Goal: Task Accomplishment & Management: Use online tool/utility

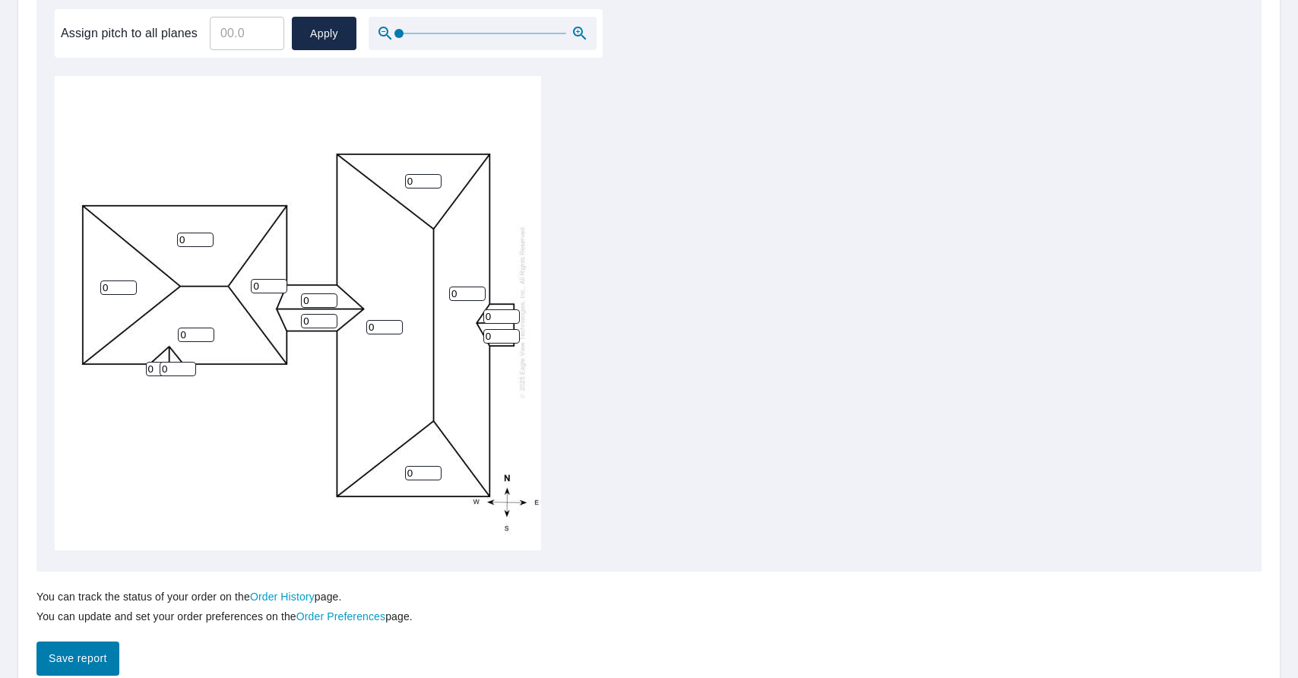
scroll to position [516, 0]
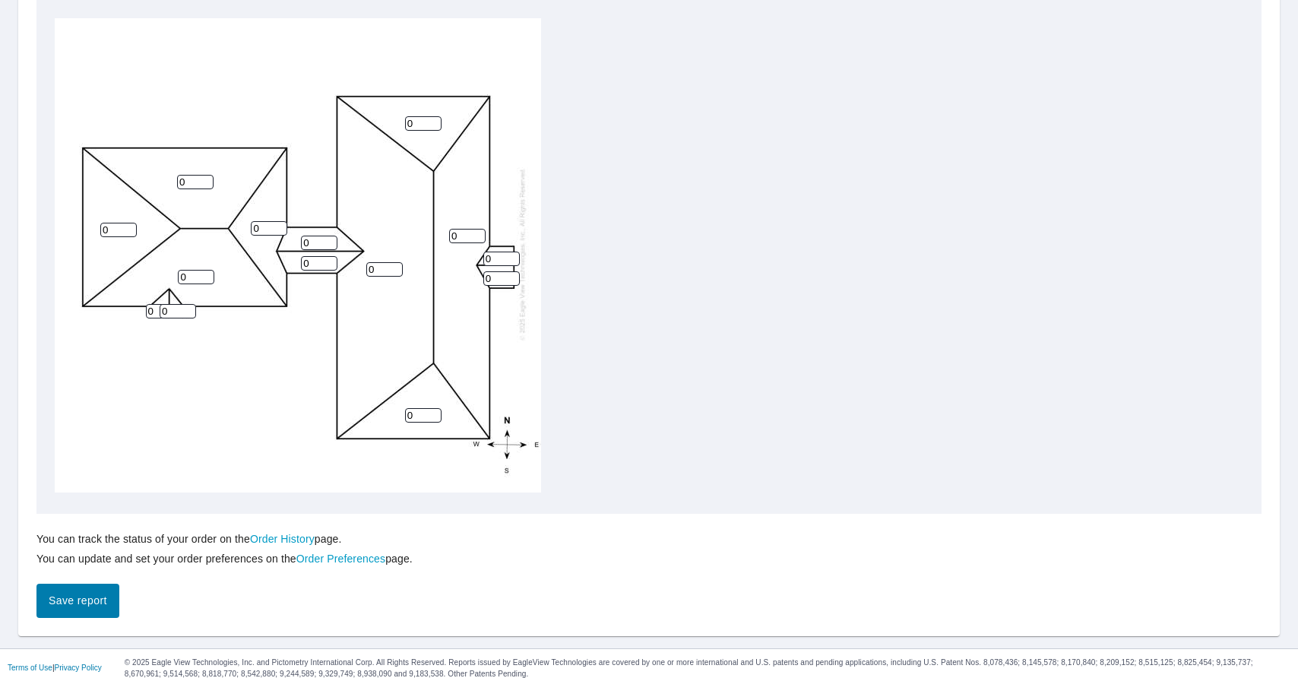
click at [428, 116] on input "0" at bounding box center [423, 123] width 36 height 14
type input "5"
click at [418, 410] on input "0" at bounding box center [423, 415] width 36 height 14
type input "5"
click at [198, 182] on input "0" at bounding box center [195, 182] width 36 height 14
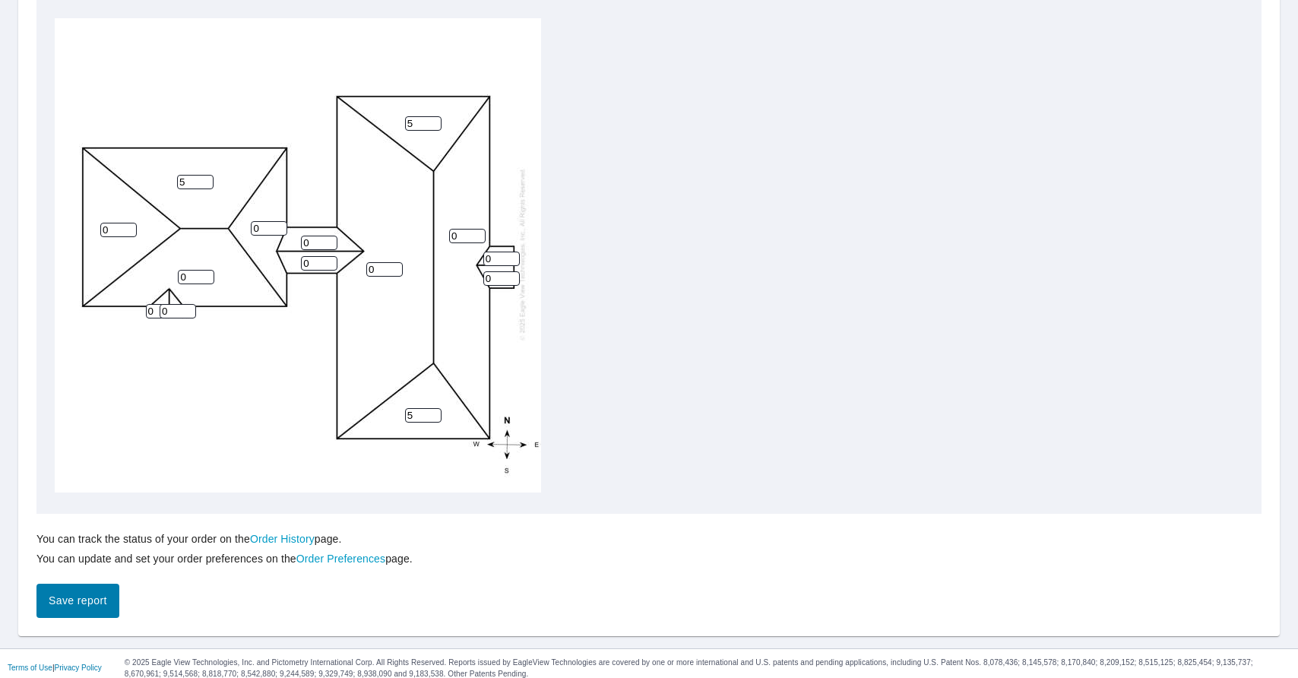
type input "5"
click at [187, 280] on input "0" at bounding box center [196, 277] width 36 height 14
type input "5"
type input "1"
click at [126, 228] on input "1" at bounding box center [118, 230] width 36 height 14
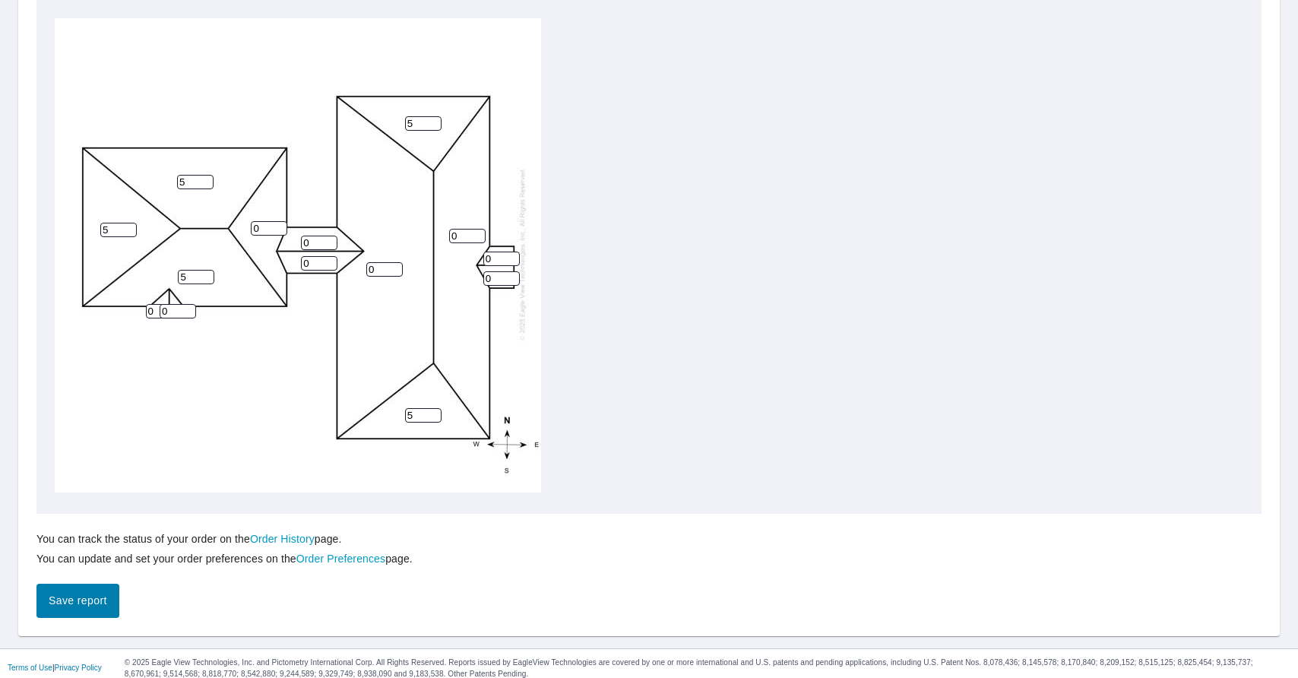
type input "5"
click at [259, 229] on input "0" at bounding box center [269, 228] width 36 height 14
type input "5"
click at [182, 304] on input "0" at bounding box center [178, 311] width 36 height 14
type input "4"
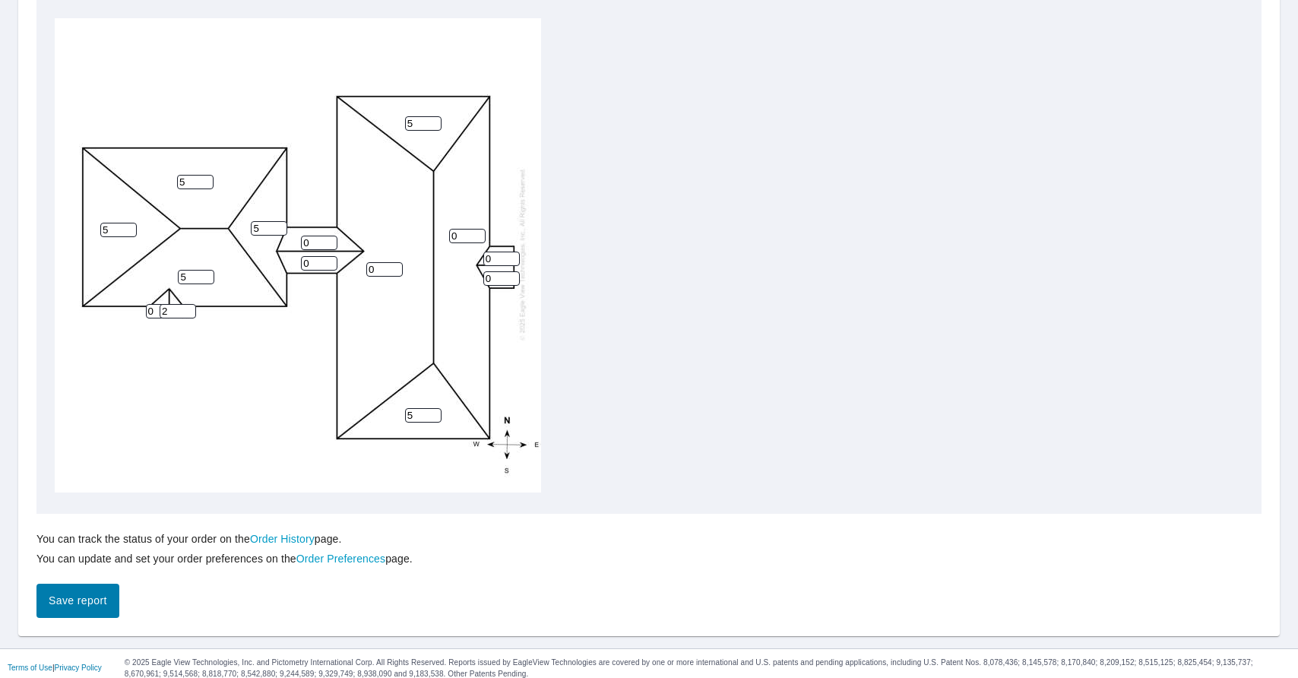
type input "2"
click at [157, 315] on input "0" at bounding box center [164, 311] width 36 height 14
type input "2"
click at [509, 261] on input "0" at bounding box center [501, 259] width 36 height 14
click at [505, 259] on input "0" at bounding box center [501, 259] width 36 height 14
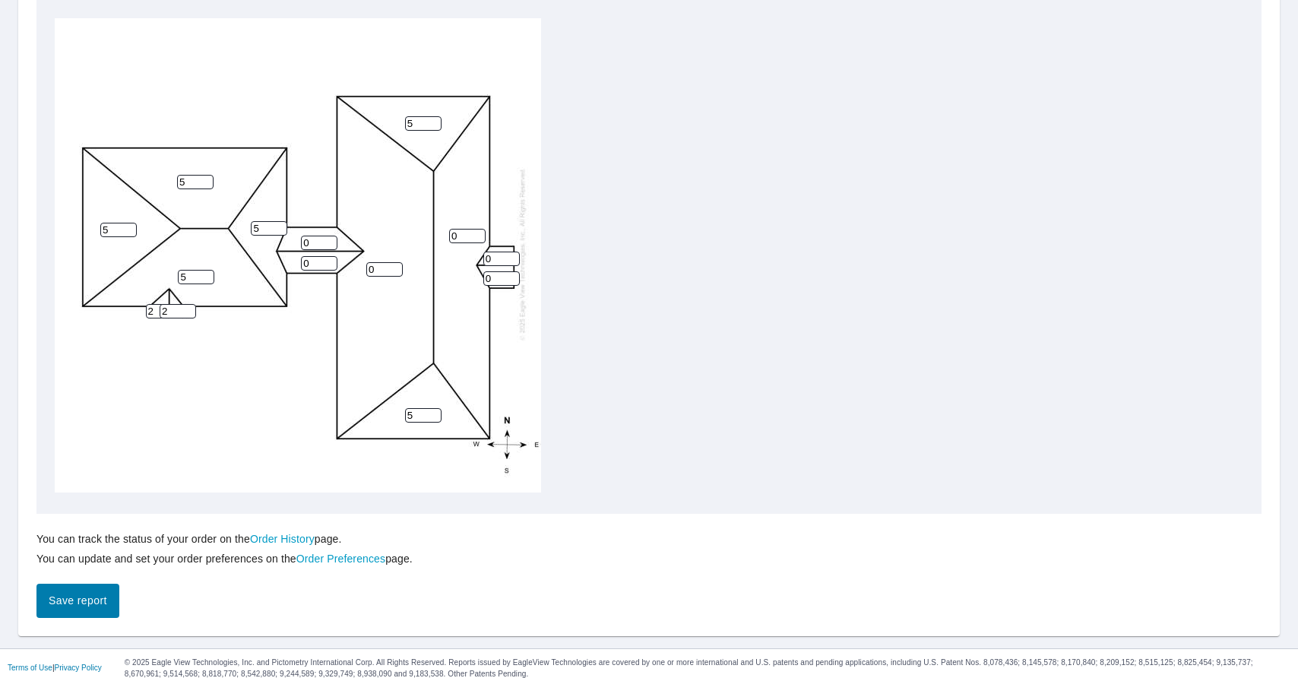
click at [470, 233] on input "0" at bounding box center [467, 236] width 36 height 14
type input "6"
click at [386, 267] on input "0" at bounding box center [384, 269] width 36 height 14
type input "6"
click at [315, 239] on input "0" at bounding box center [319, 243] width 36 height 14
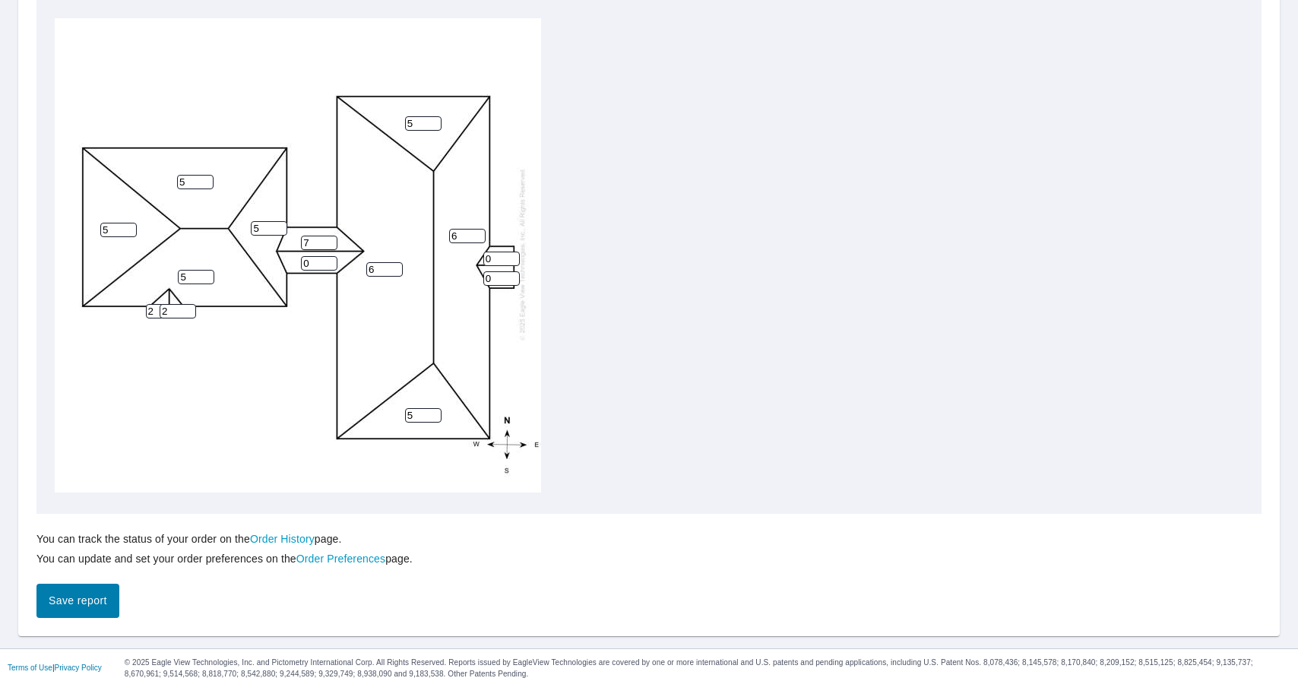
type input "7"
click at [315, 261] on input "0" at bounding box center [319, 263] width 36 height 14
type input "7"
click at [489, 259] on input "0" at bounding box center [501, 259] width 36 height 14
type input "1"
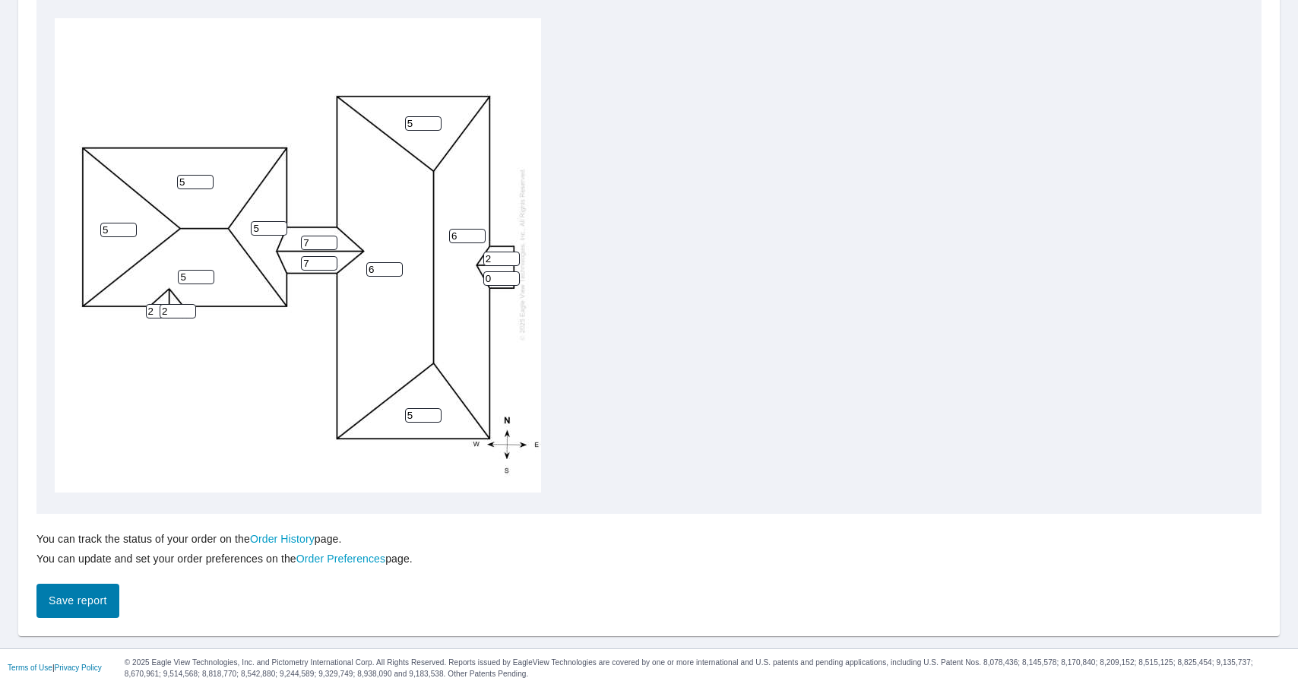
type input "2"
click at [496, 283] on input "0" at bounding box center [501, 278] width 36 height 14
type input "2"
click at [107, 600] on span "Save report" at bounding box center [78, 600] width 59 height 19
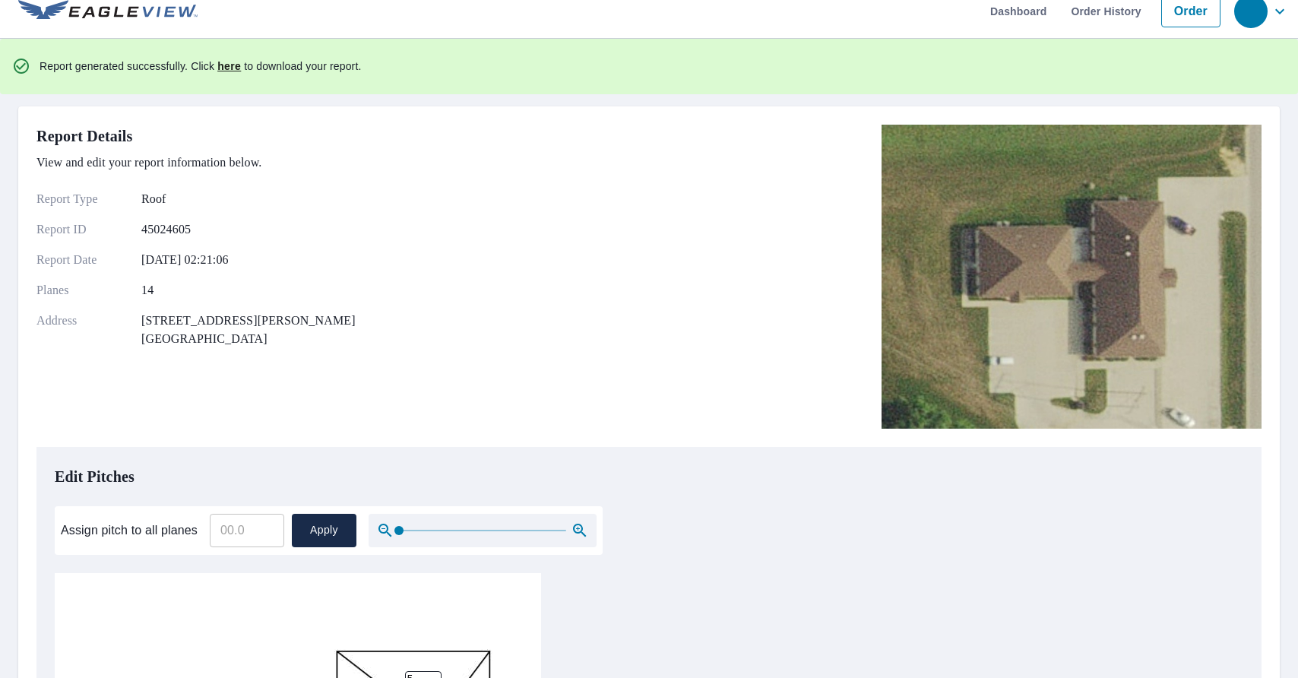
scroll to position [0, 0]
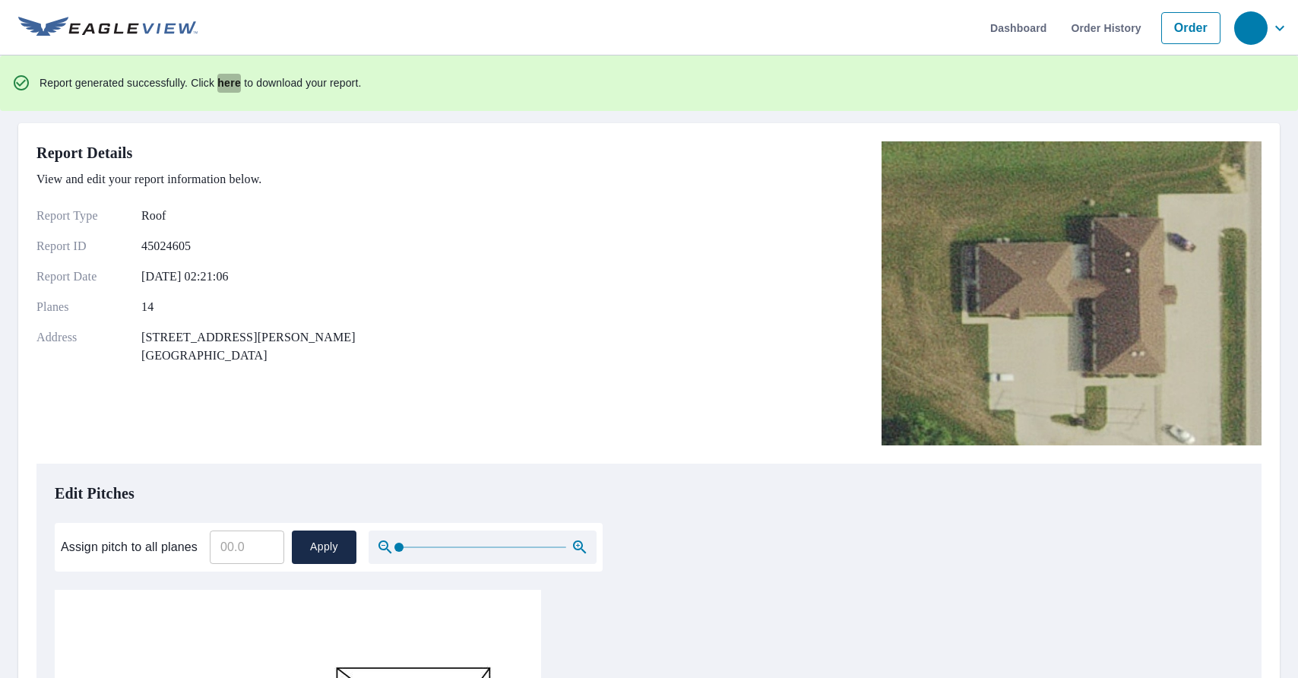
click at [234, 84] on span "here" at bounding box center [229, 83] width 24 height 19
